Goal: Task Accomplishment & Management: Manage account settings

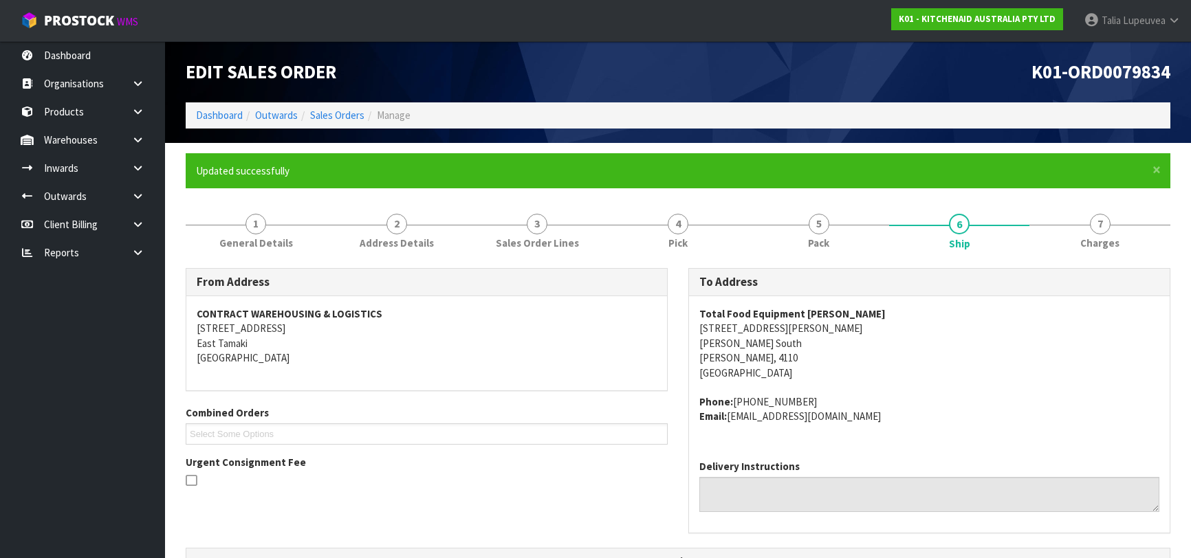
scroll to position [437, 0]
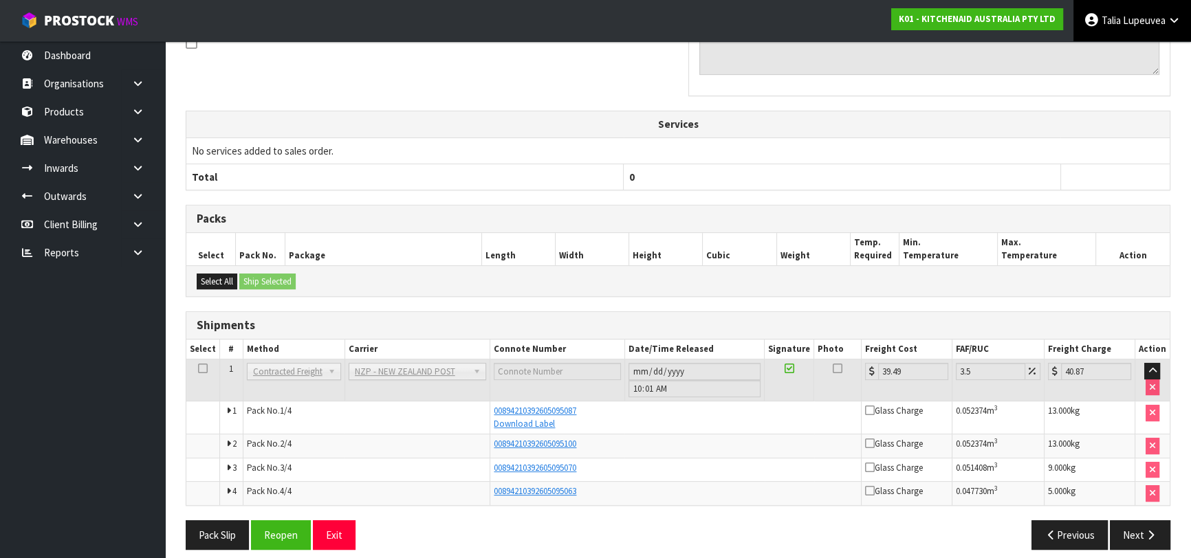
click at [1135, 17] on span "Lupeuvea" at bounding box center [1144, 20] width 43 height 13
click at [1127, 52] on link "Logout" at bounding box center [1136, 54] width 109 height 19
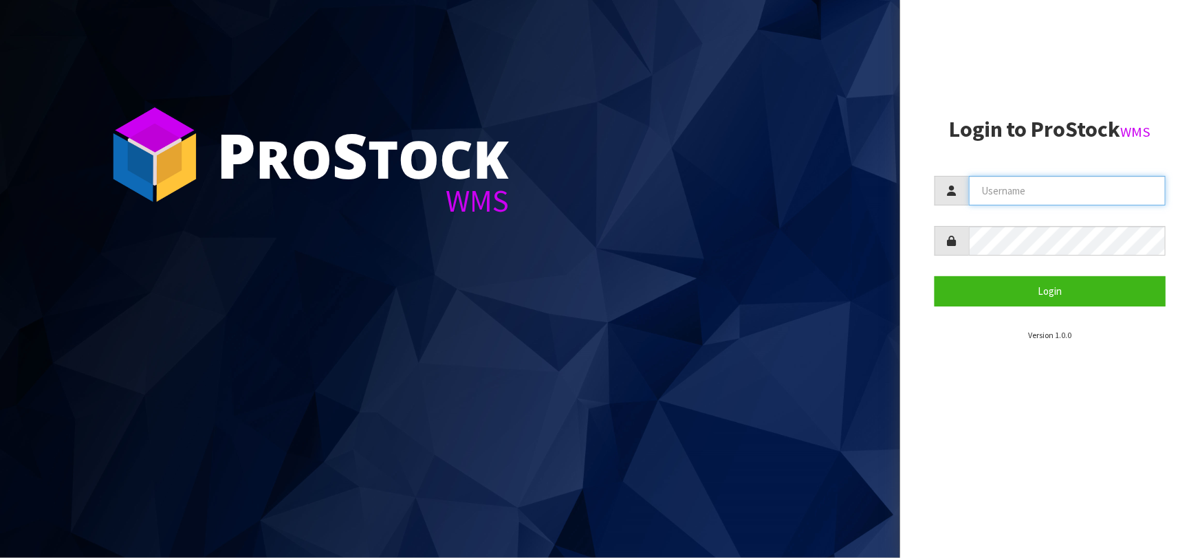
drag, startPoint x: 1004, startPoint y: 195, endPoint x: 1010, endPoint y: 188, distance: 8.8
click at [1004, 195] on input "text" at bounding box center [1067, 191] width 197 height 30
type input "marara"
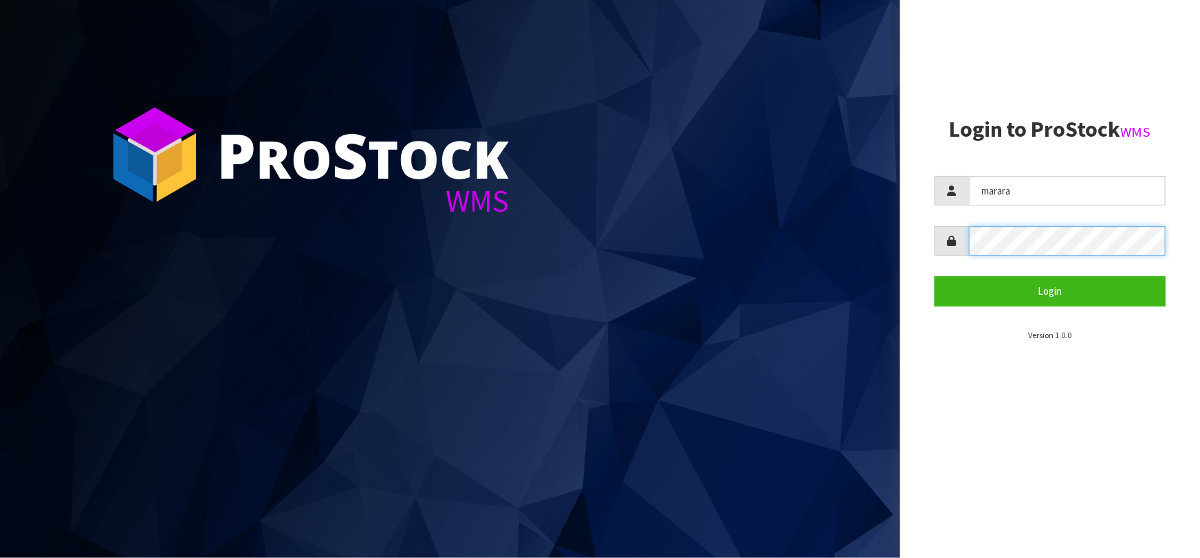
click at [935, 276] on button "Login" at bounding box center [1050, 291] width 231 height 30
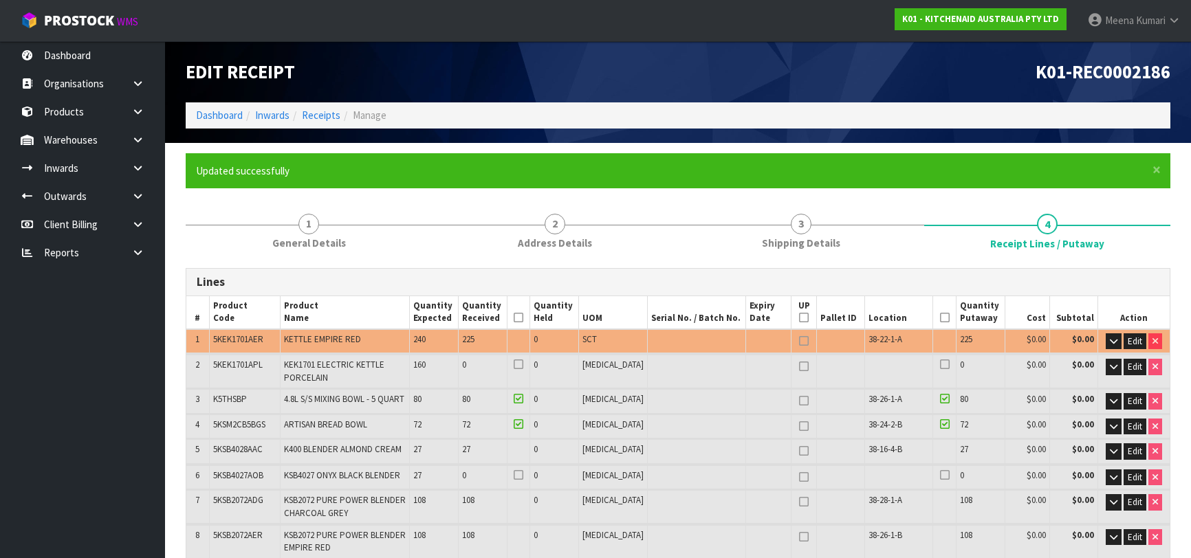
click at [1105, 25] on span "Meena" at bounding box center [1119, 20] width 29 height 13
click at [1122, 23] on span "Meena" at bounding box center [1119, 20] width 29 height 13
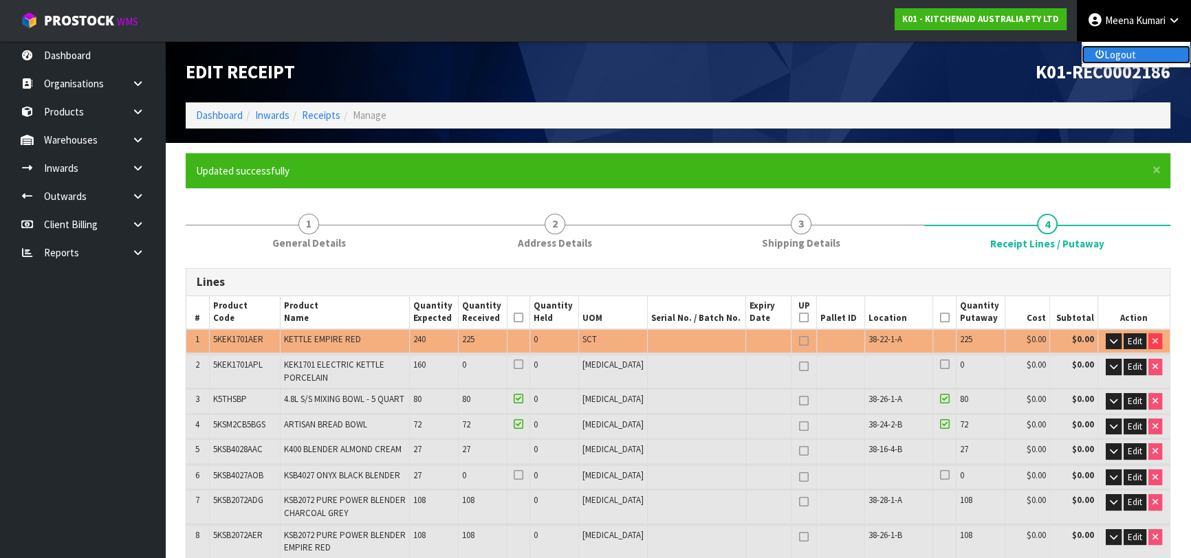
drag, startPoint x: 1135, startPoint y: 51, endPoint x: 1118, endPoint y: 53, distance: 16.6
click at [1135, 51] on link "Logout" at bounding box center [1136, 54] width 109 height 19
